Goal: Information Seeking & Learning: Learn about a topic

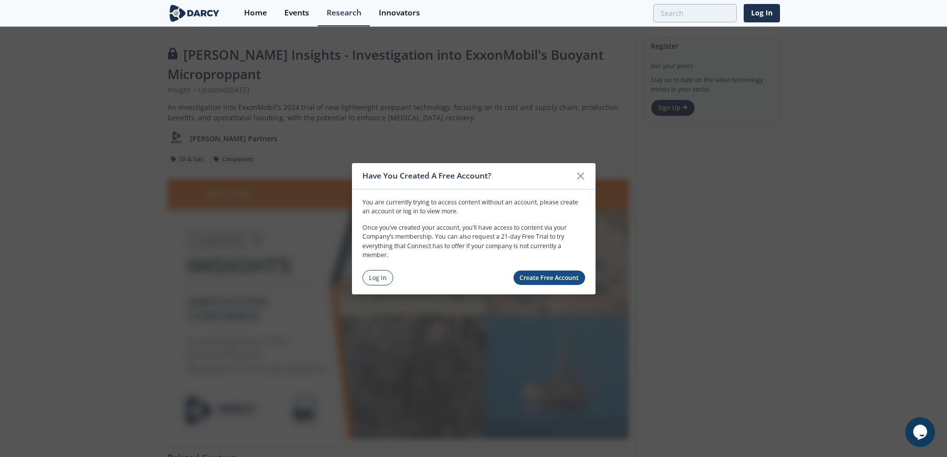
click at [378, 272] on link "Log In" at bounding box center [377, 277] width 31 height 15
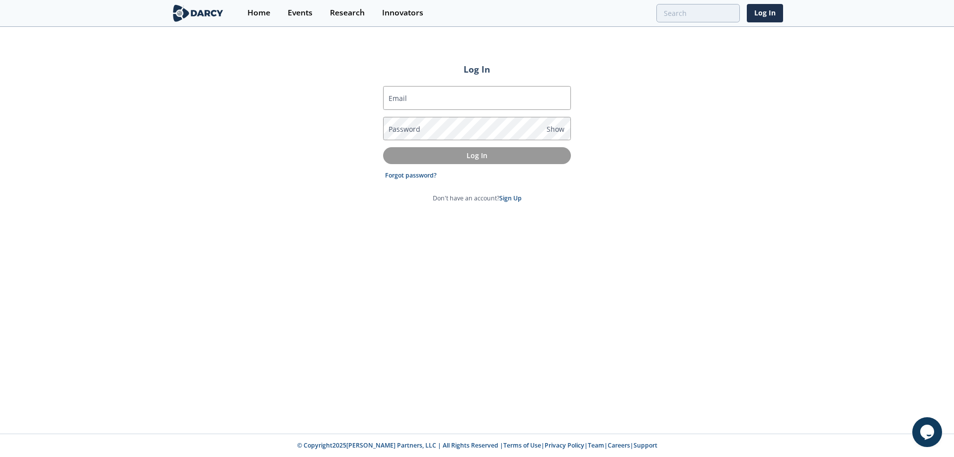
type input "[PERSON_NAME][EMAIL_ADDRESS][PERSON_NAME][DOMAIN_NAME]"
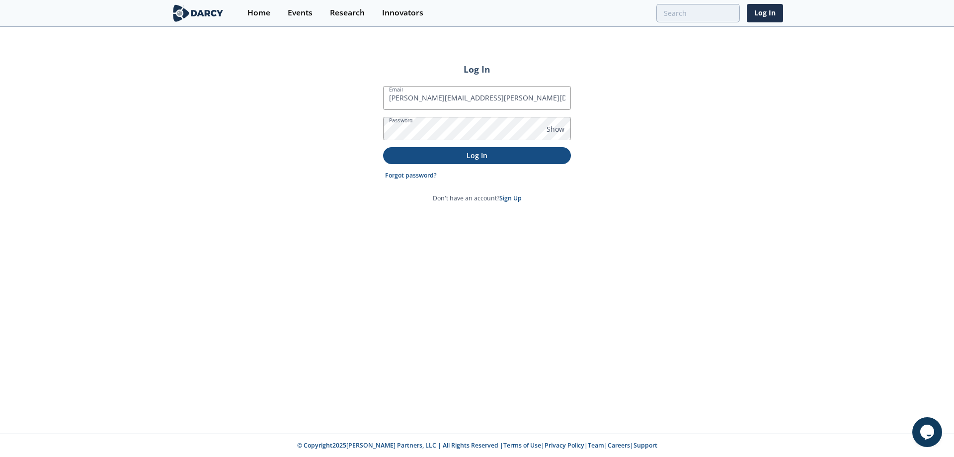
click at [480, 156] on p "Log In" at bounding box center [477, 155] width 174 height 10
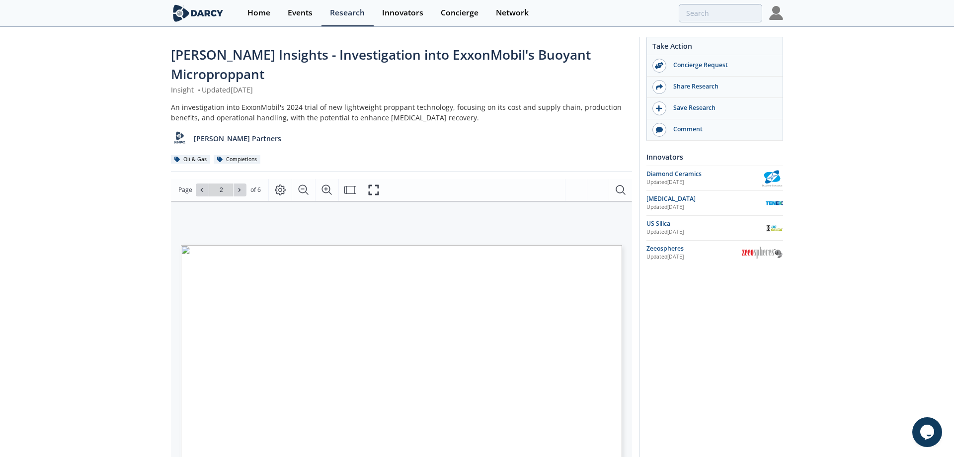
type input "1"
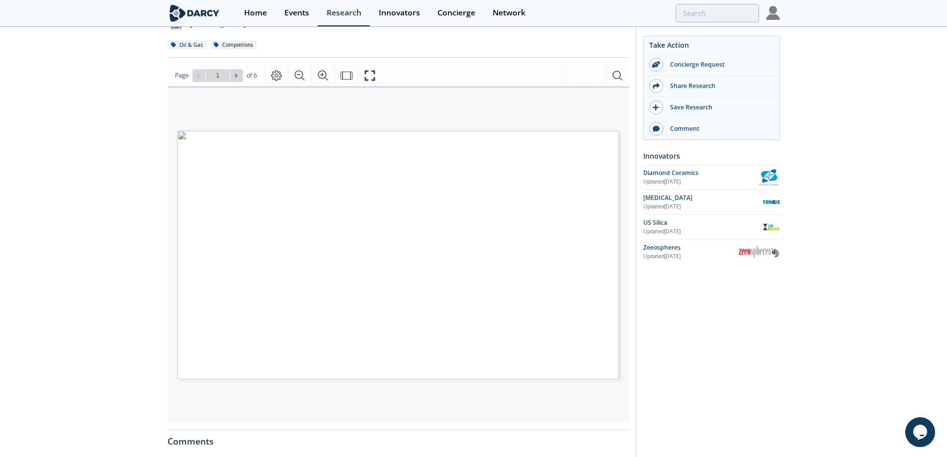
scroll to position [99, 0]
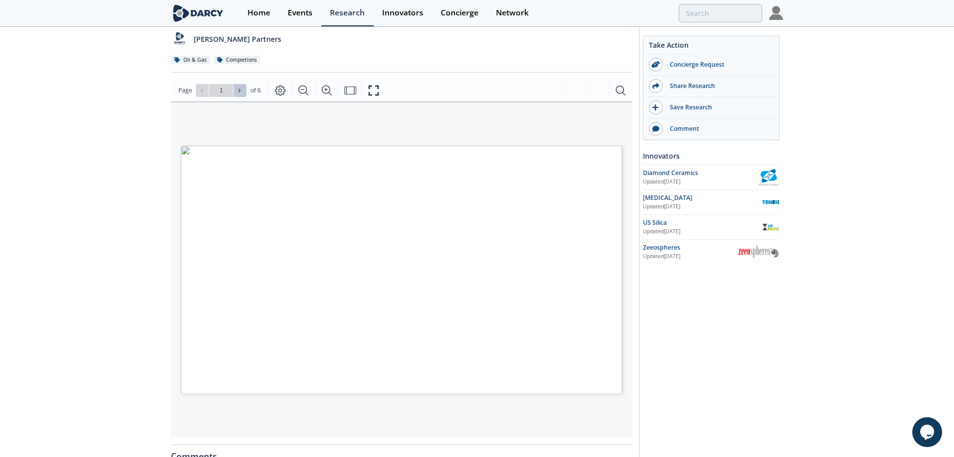
click at [238, 87] on icon at bounding box center [240, 90] width 6 height 6
click at [200, 87] on icon at bounding box center [202, 90] width 6 height 6
click at [241, 84] on button at bounding box center [240, 90] width 13 height 13
click at [200, 87] on icon at bounding box center [202, 90] width 6 height 6
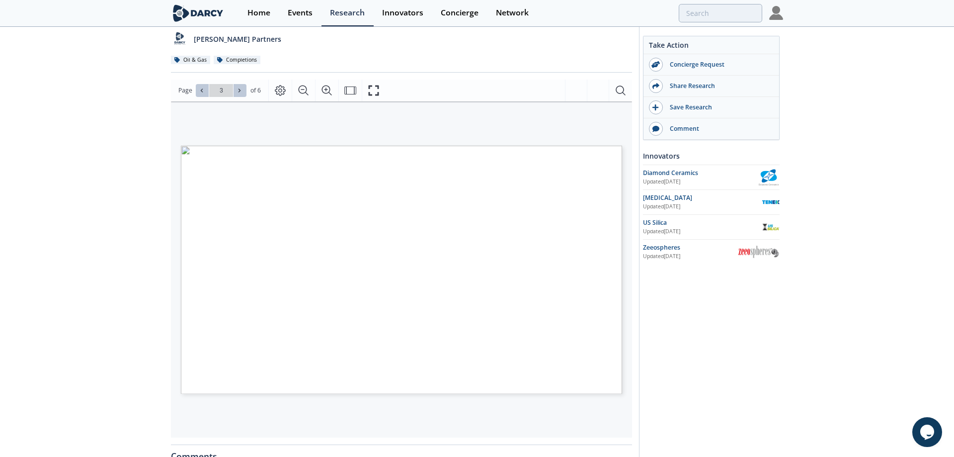
type input "2"
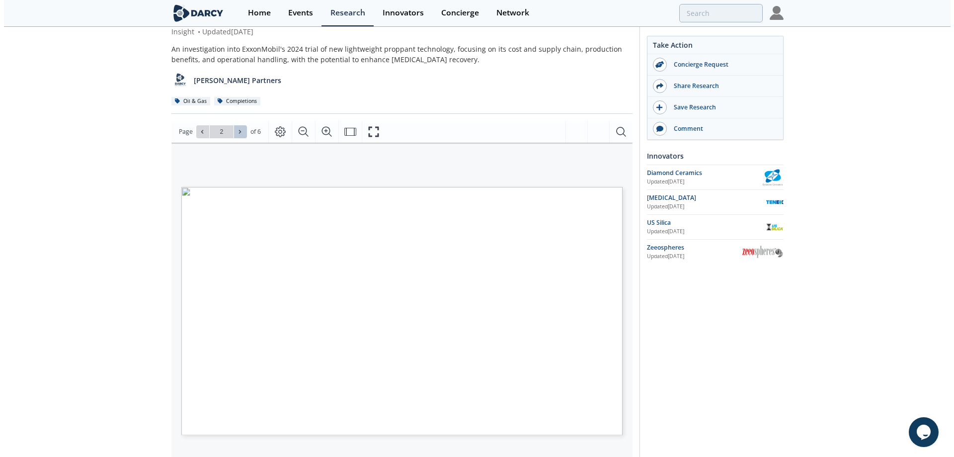
scroll to position [58, 0]
click at [378, 126] on icon "Fullscreen" at bounding box center [374, 132] width 12 height 12
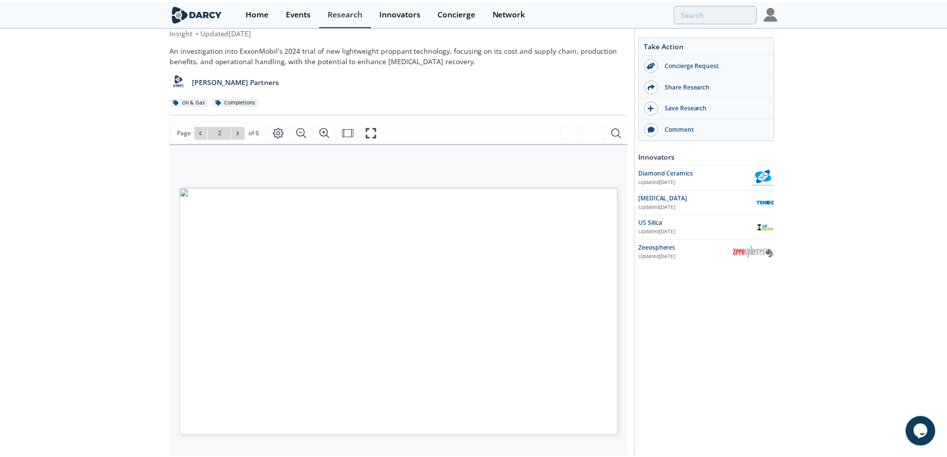
scroll to position [0, 0]
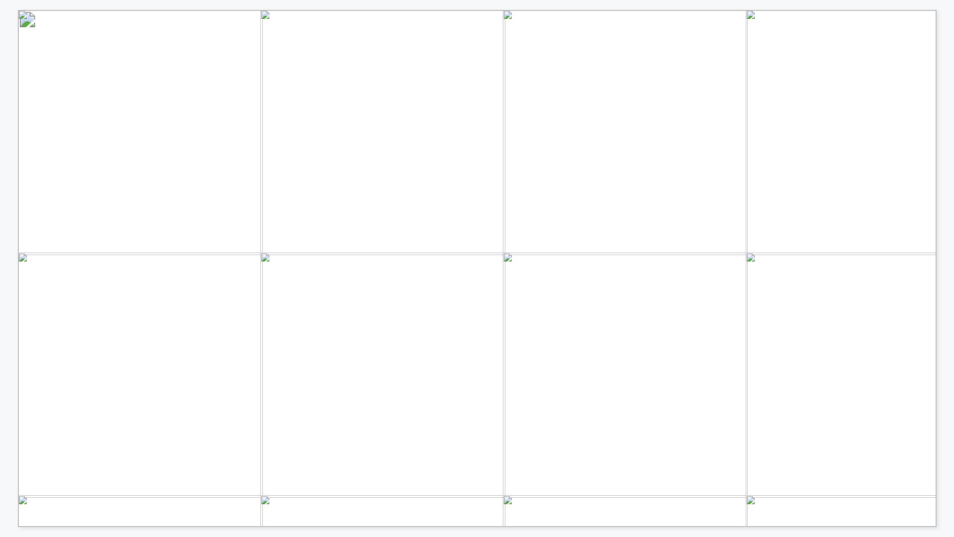
drag, startPoint x: 816, startPoint y: 204, endPoint x: 816, endPoint y: 144, distance: 60.1
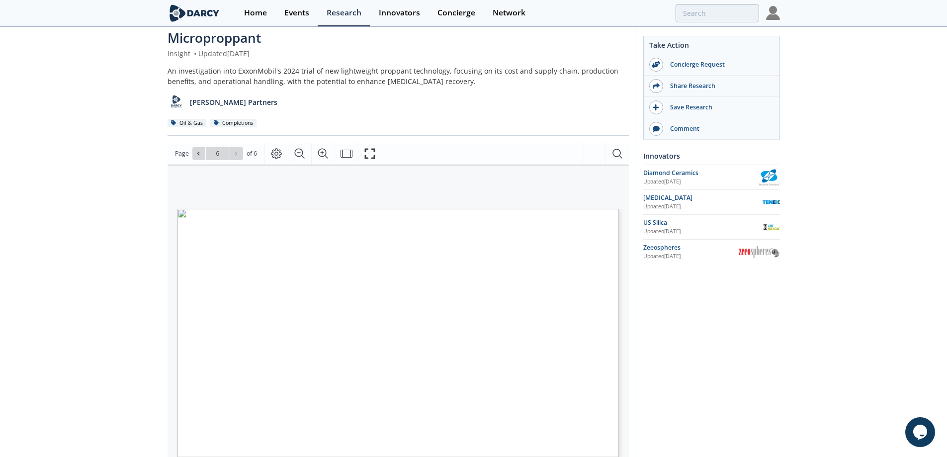
scroll to position [50, 0]
